Goal: Navigation & Orientation: Find specific page/section

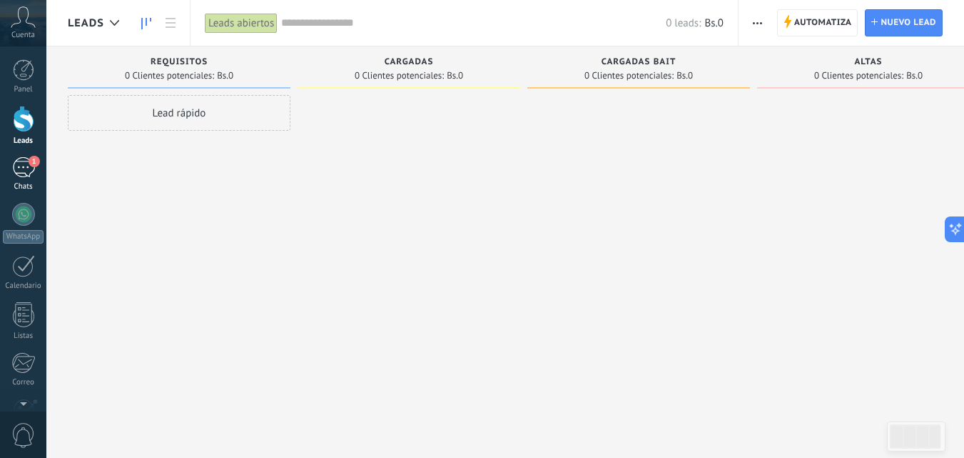
click at [19, 165] on div "1" at bounding box center [23, 167] width 23 height 21
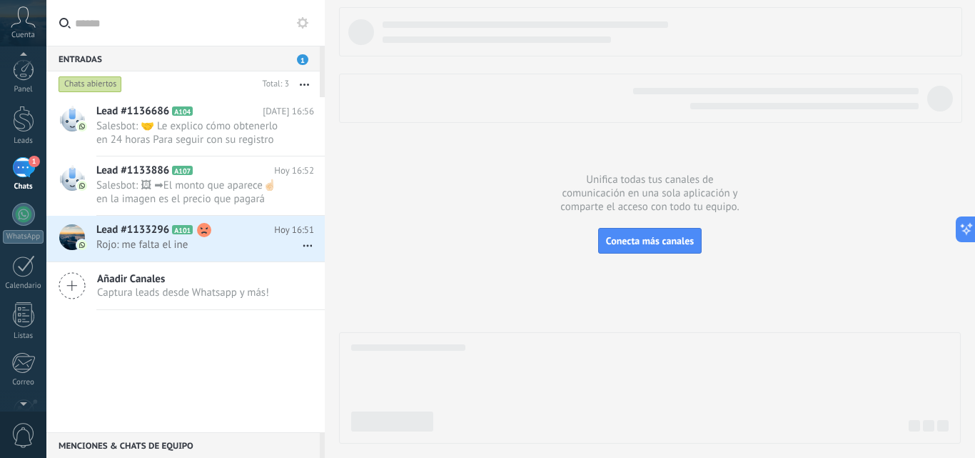
scroll to position [30, 0]
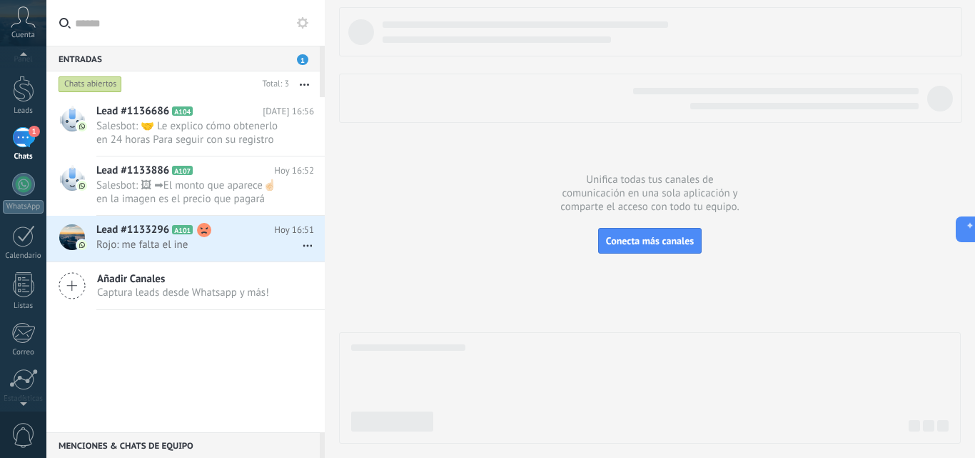
click at [24, 435] on span "0" at bounding box center [23, 435] width 24 height 25
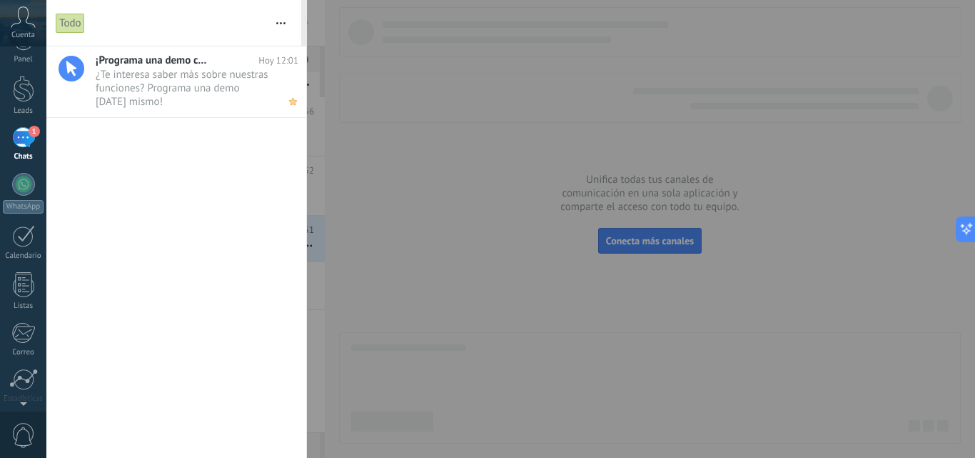
scroll to position [0, 0]
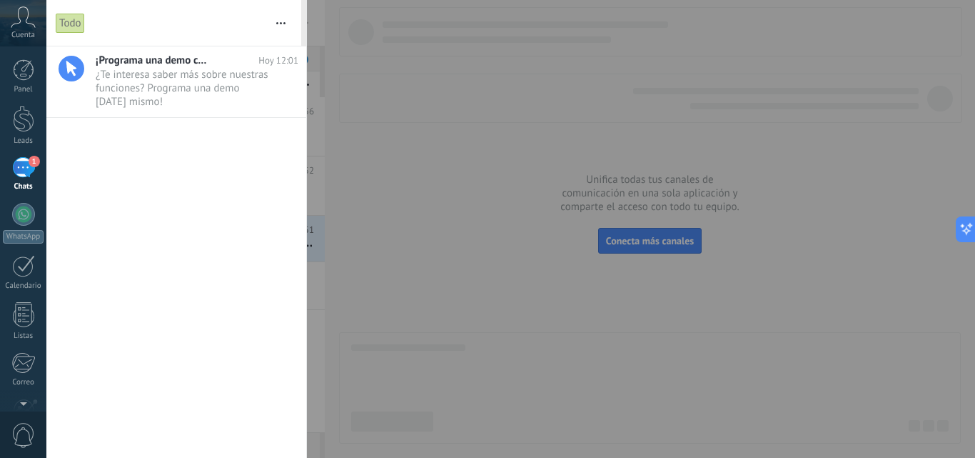
click at [283, 24] on icon "button" at bounding box center [280, 23] width 9 height 2
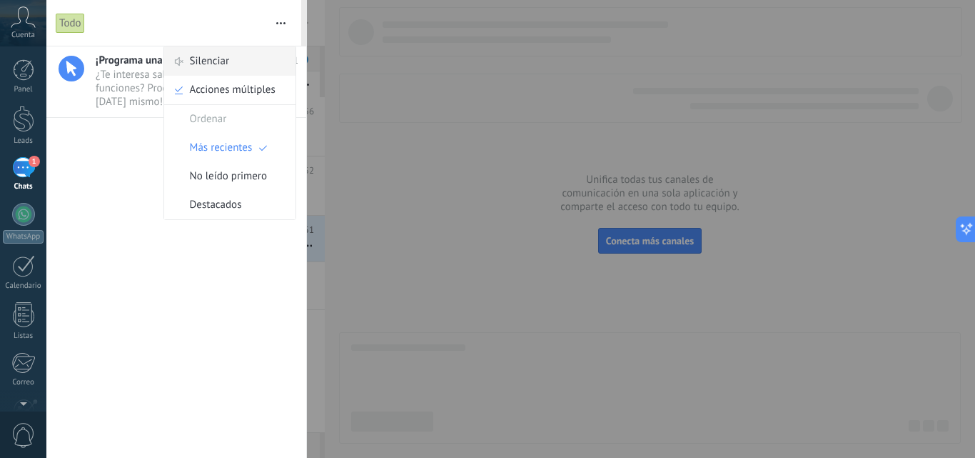
click at [226, 58] on span "Silenciar" at bounding box center [210, 61] width 40 height 29
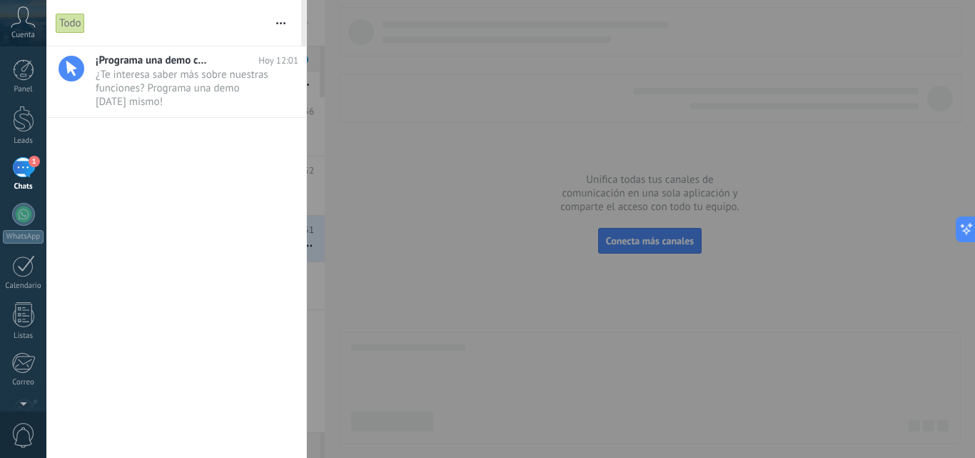
click at [29, 179] on link "1 Chats" at bounding box center [23, 174] width 46 height 34
click at [20, 170] on div "1" at bounding box center [23, 167] width 23 height 21
click at [24, 163] on div "1" at bounding box center [23, 167] width 23 height 21
click at [21, 123] on div at bounding box center [23, 119] width 21 height 26
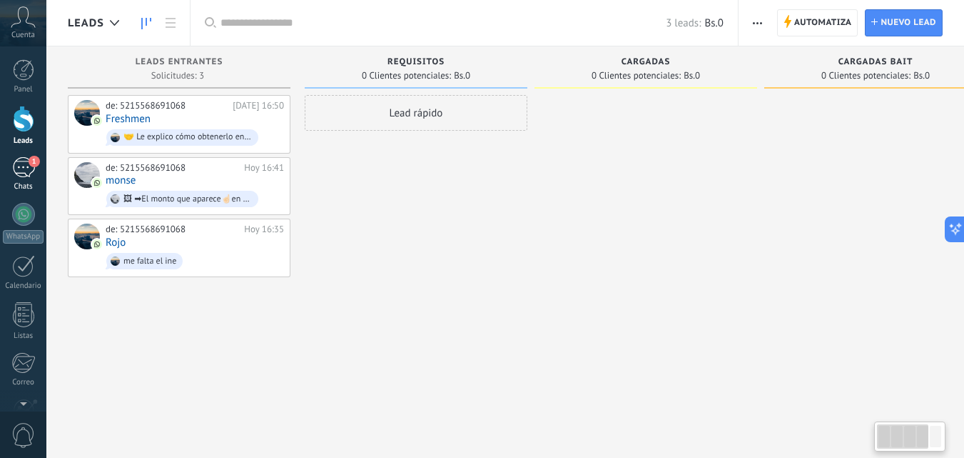
click at [28, 166] on div "1" at bounding box center [23, 167] width 23 height 21
